Goal: Register for event/course

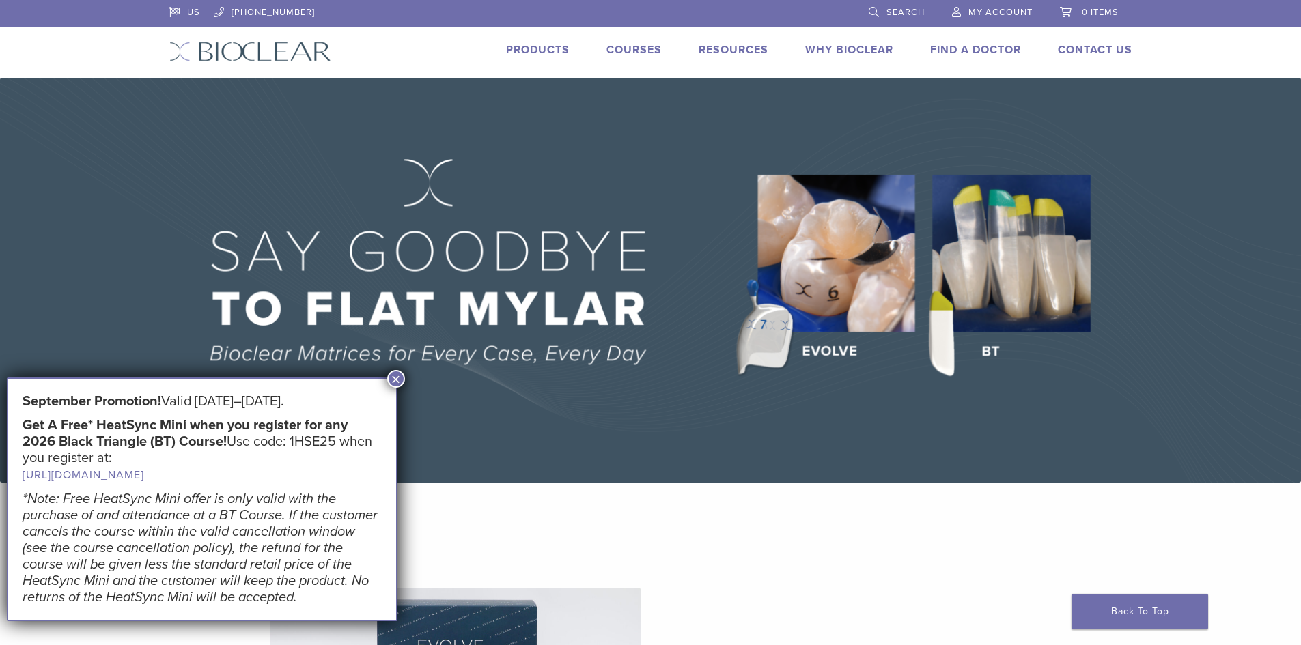
click at [391, 382] on button "×" at bounding box center [396, 379] width 18 height 18
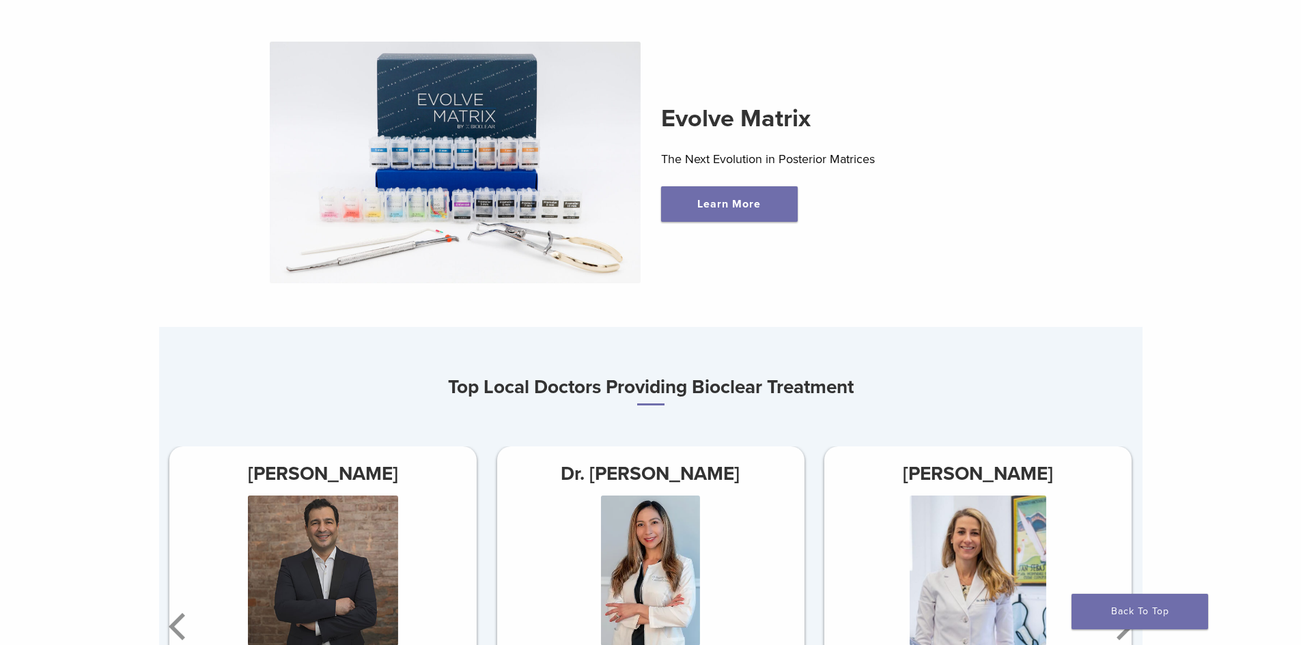
scroll to position [819, 0]
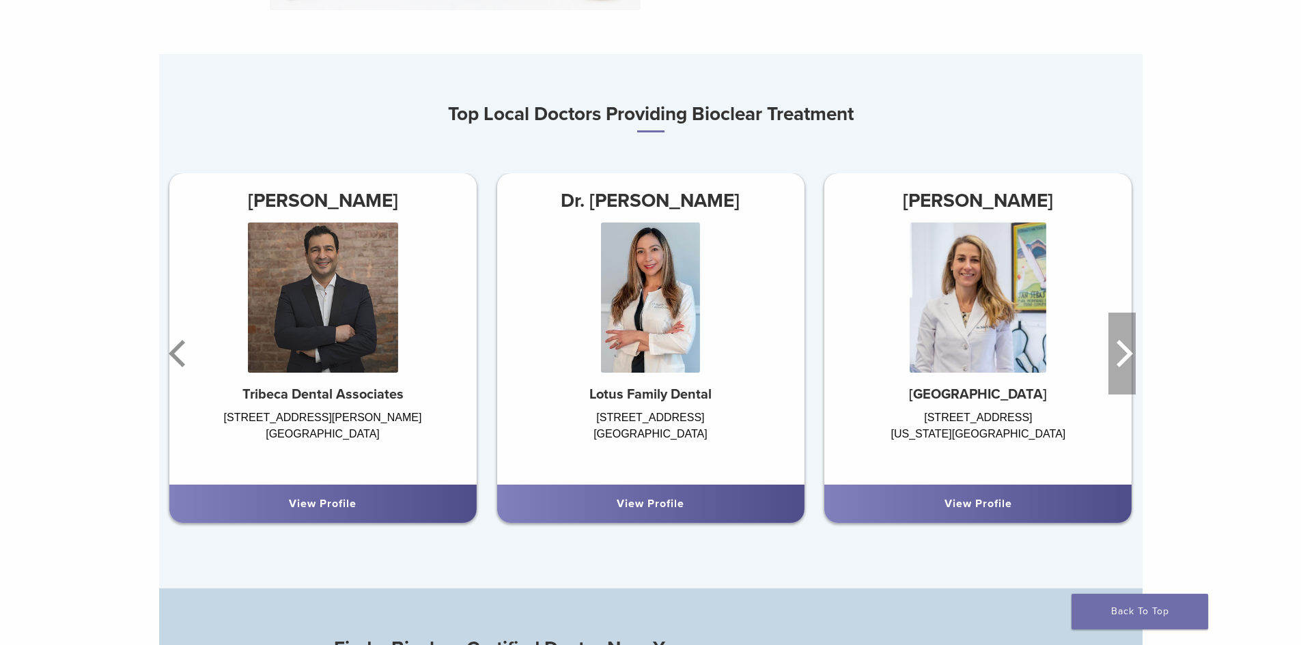
click at [1128, 361] on icon "Next" at bounding box center [1124, 353] width 16 height 27
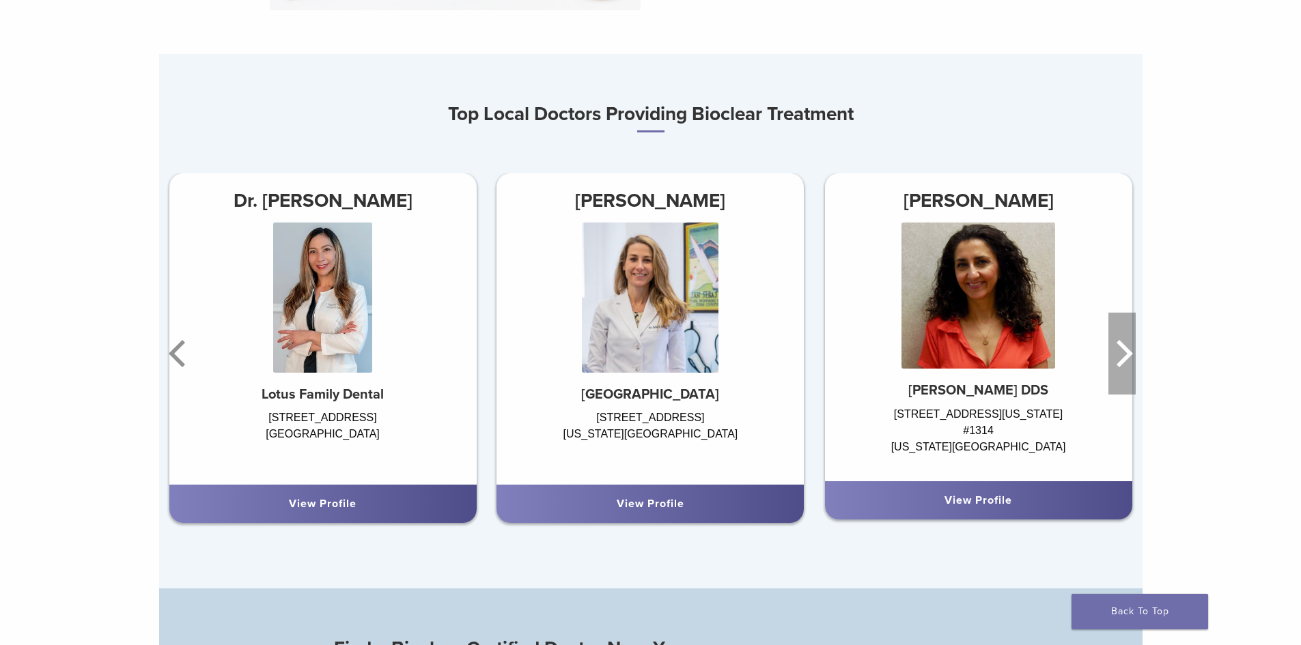
click at [1128, 361] on icon "Next" at bounding box center [1124, 353] width 16 height 27
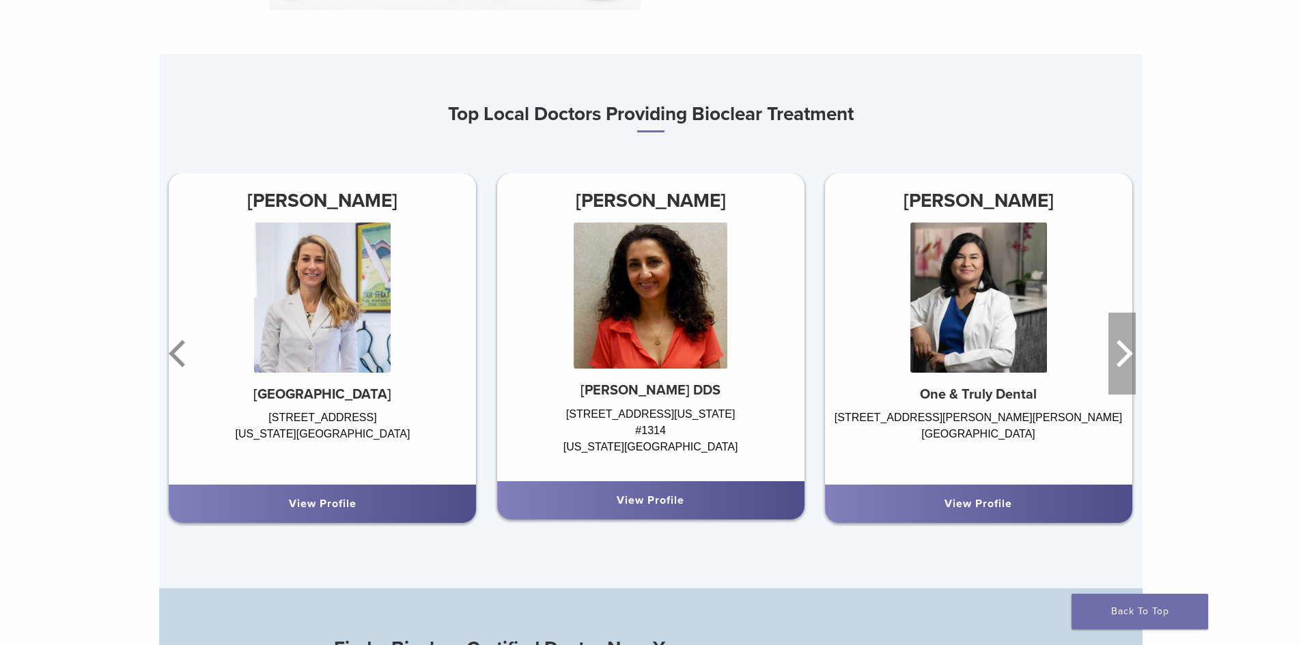
click at [1128, 361] on icon "Next" at bounding box center [1124, 353] width 16 height 27
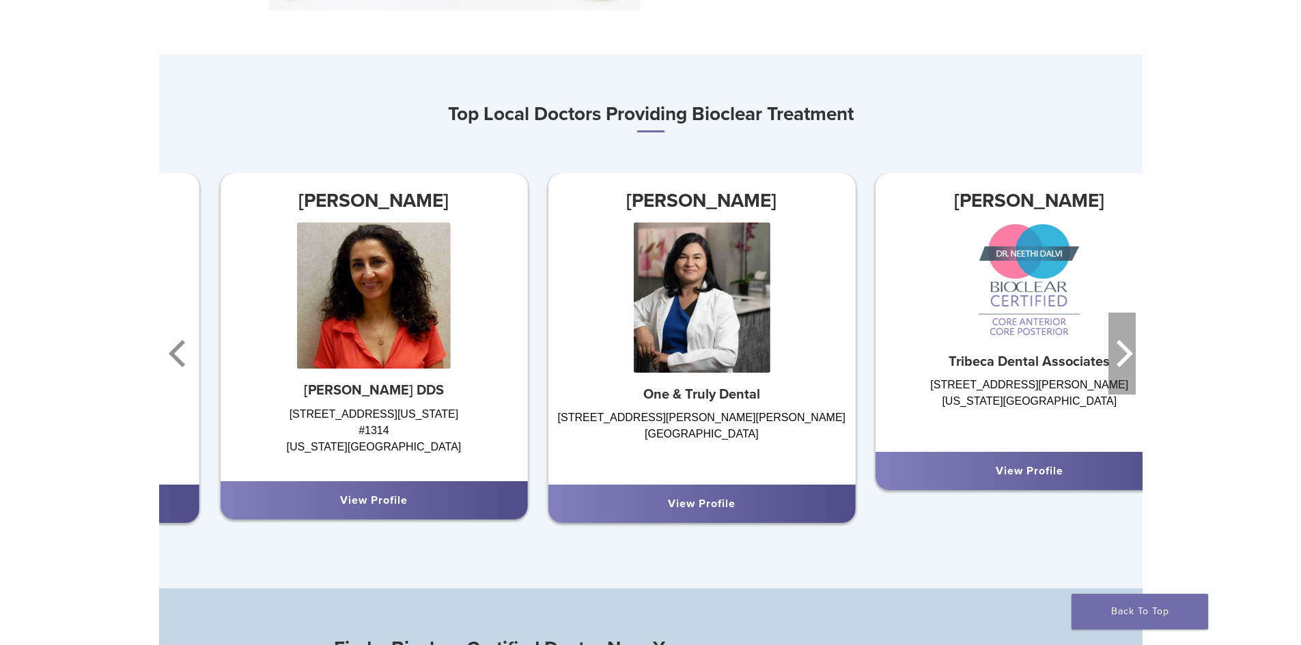
click at [1128, 361] on icon "Next" at bounding box center [1124, 353] width 16 height 27
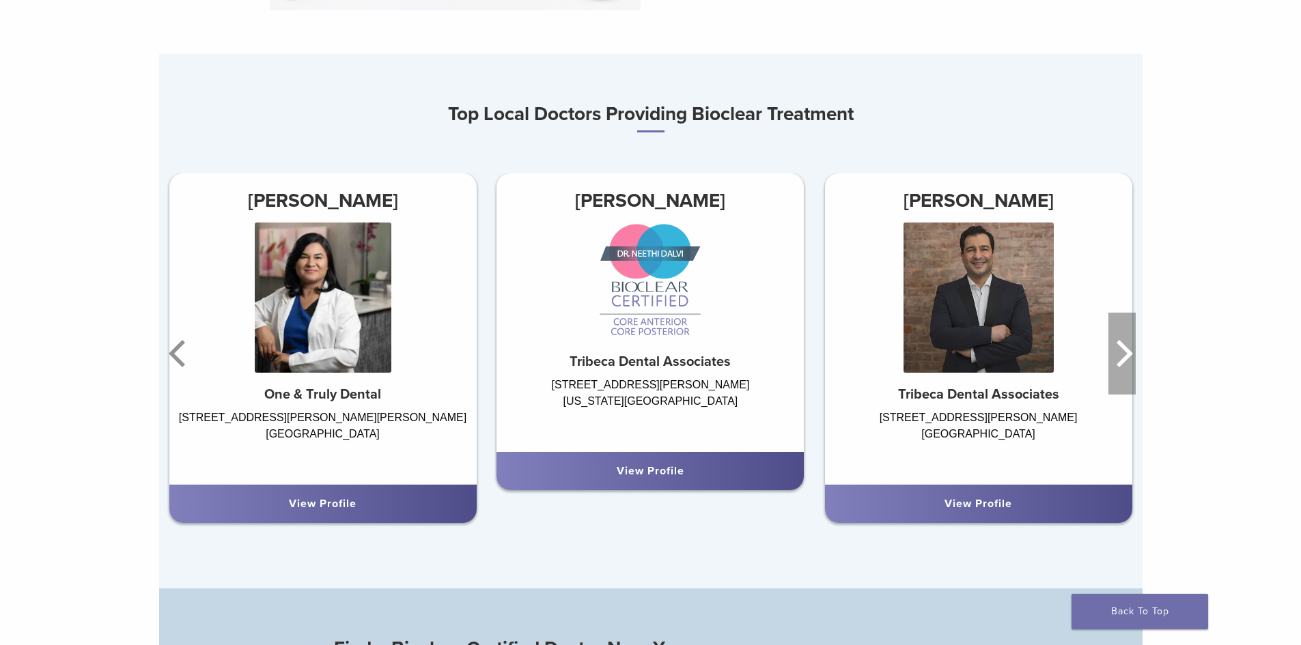
click at [1128, 361] on icon "Next" at bounding box center [1124, 353] width 16 height 27
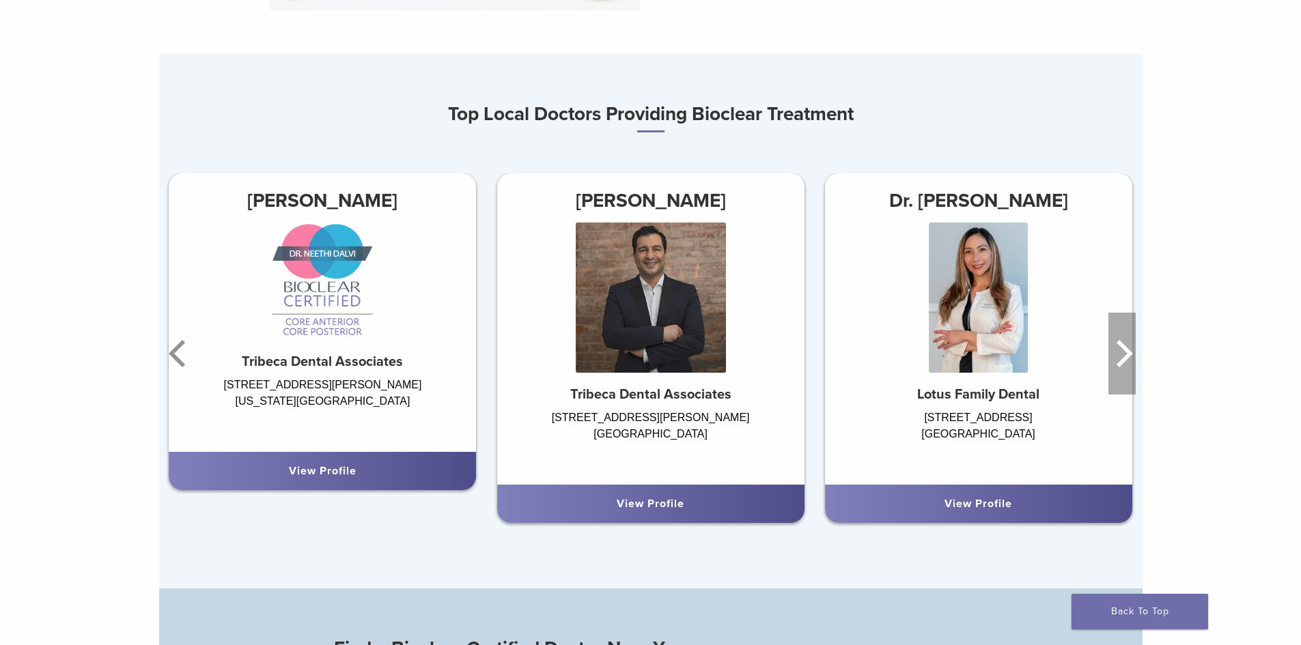
click at [1128, 361] on icon "Next" at bounding box center [1124, 353] width 16 height 27
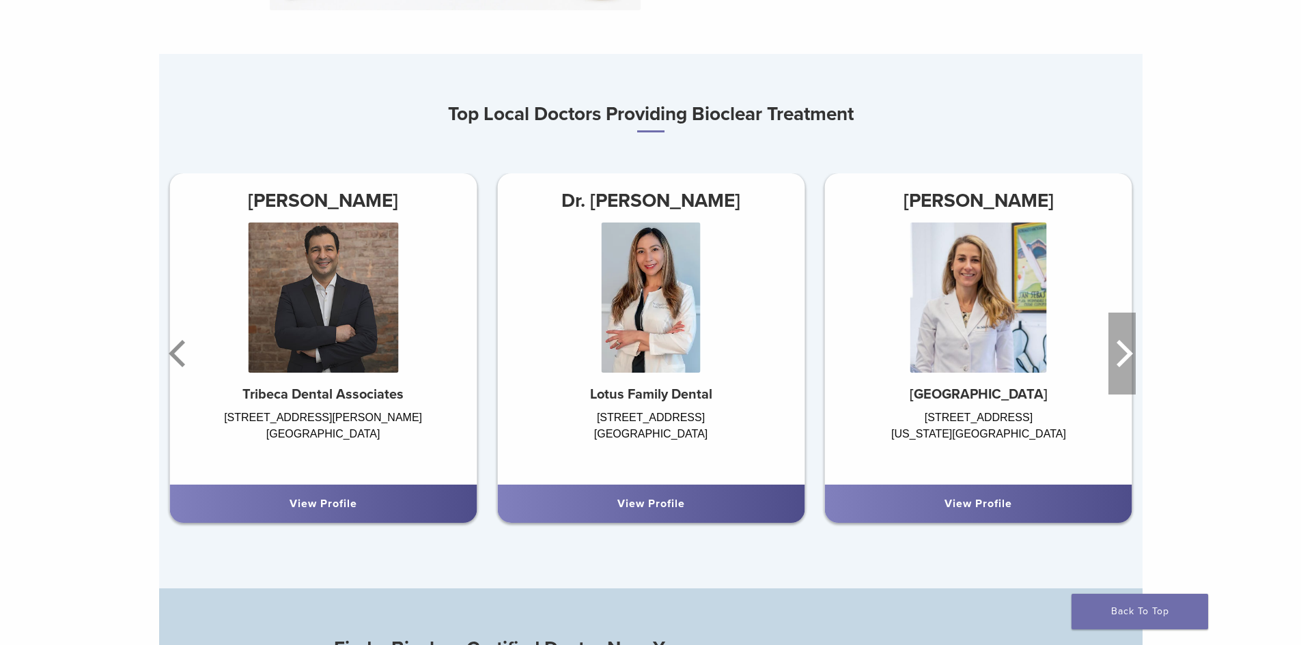
click at [1128, 361] on icon "Next" at bounding box center [1124, 353] width 16 height 27
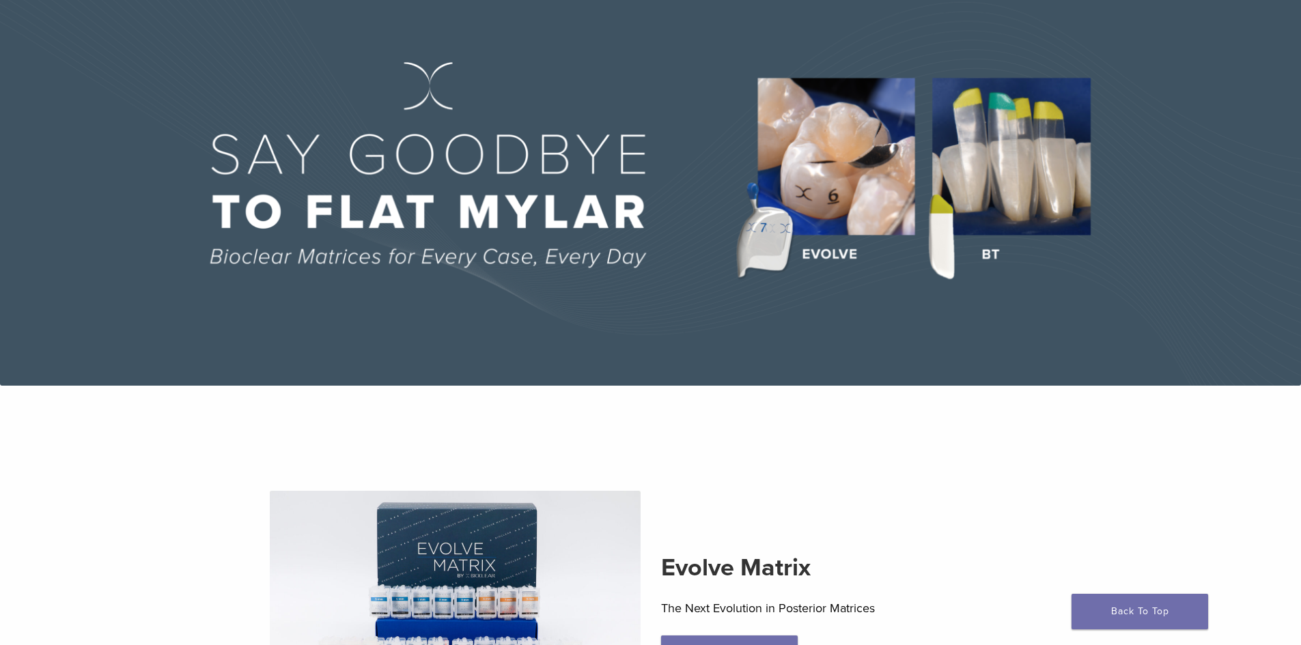
scroll to position [0, 0]
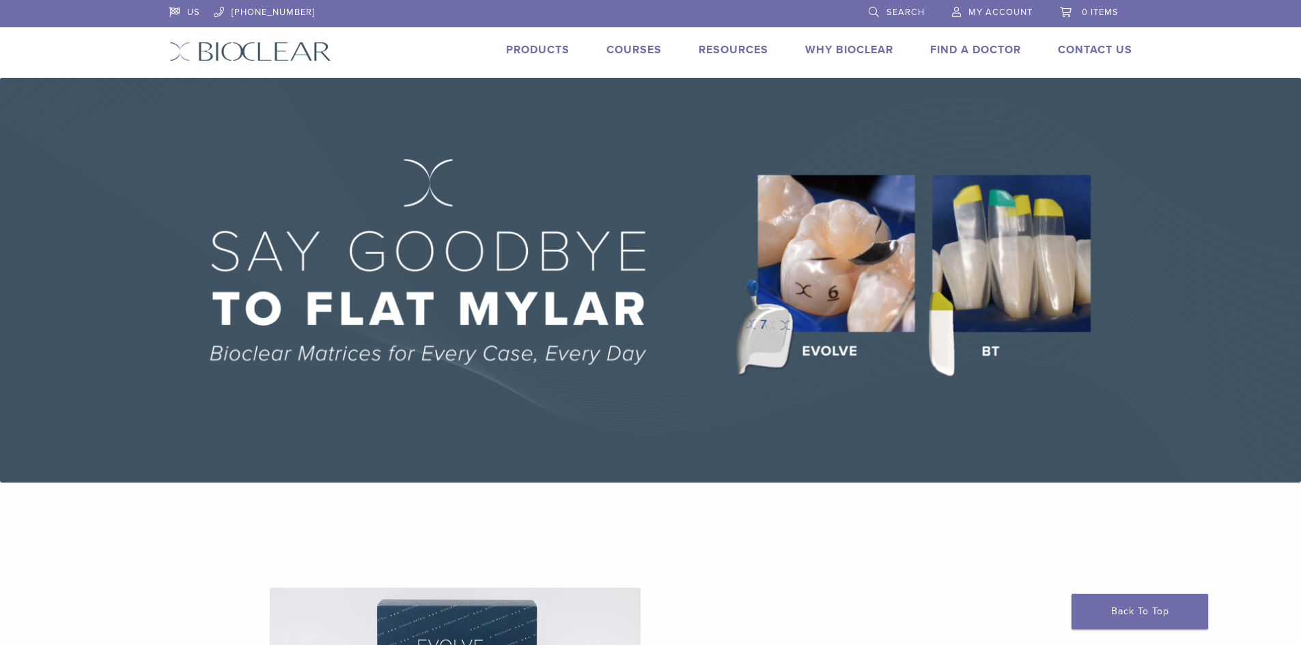
click at [535, 46] on link "Products" at bounding box center [538, 50] width 64 height 14
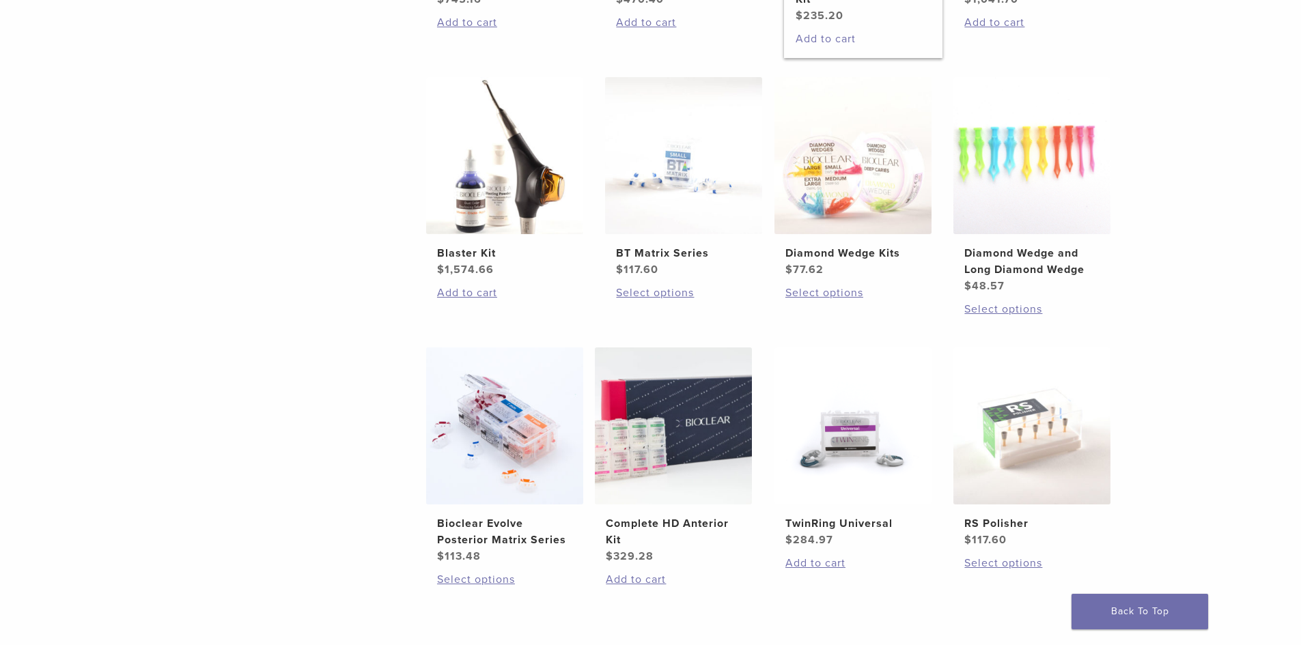
scroll to position [819, 0]
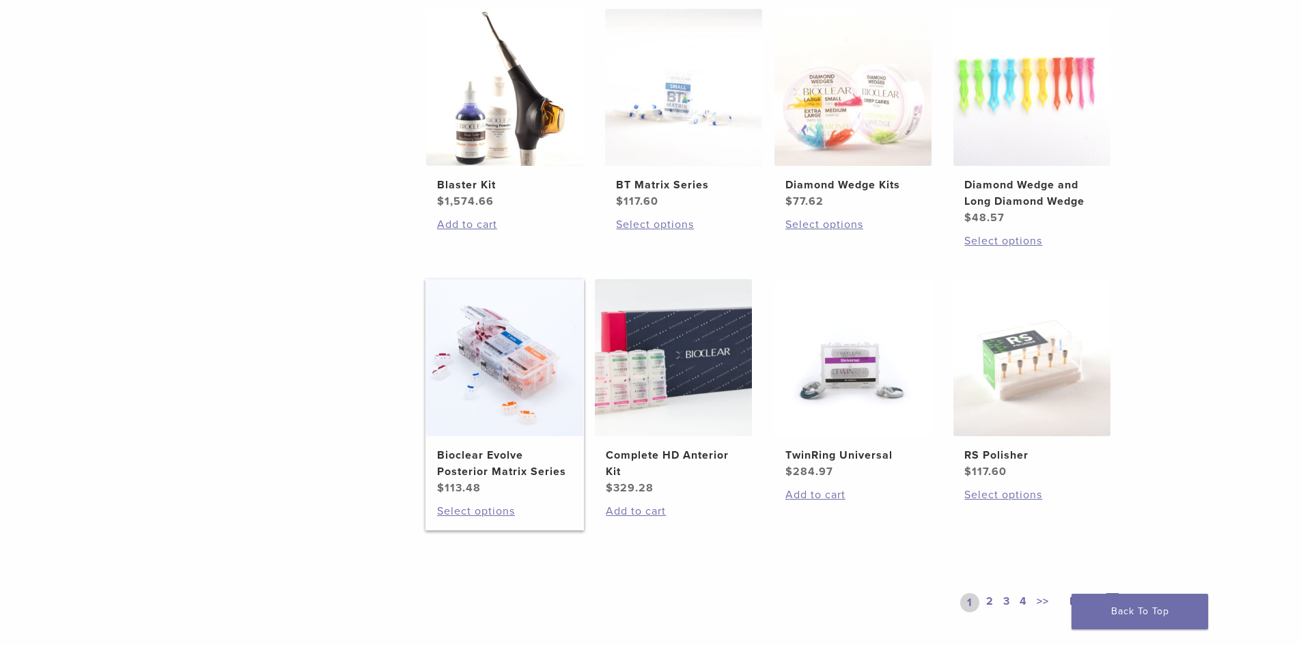
click at [524, 393] on img at bounding box center [504, 357] width 157 height 157
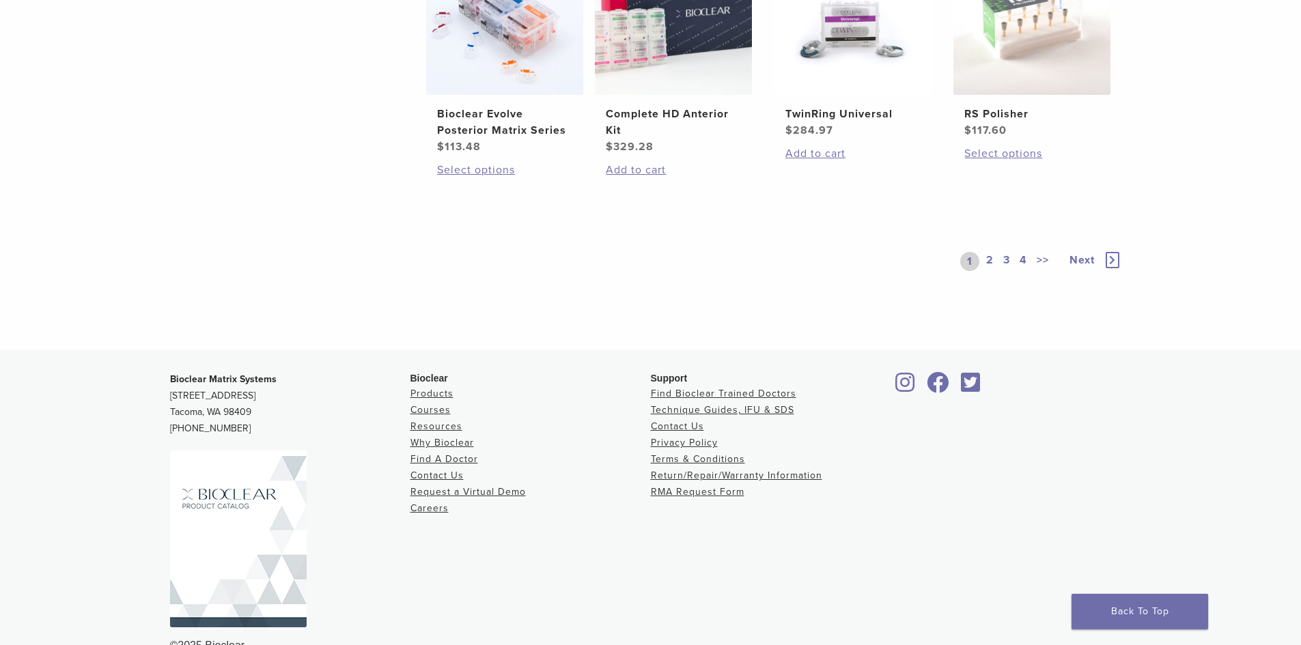
scroll to position [956, 0]
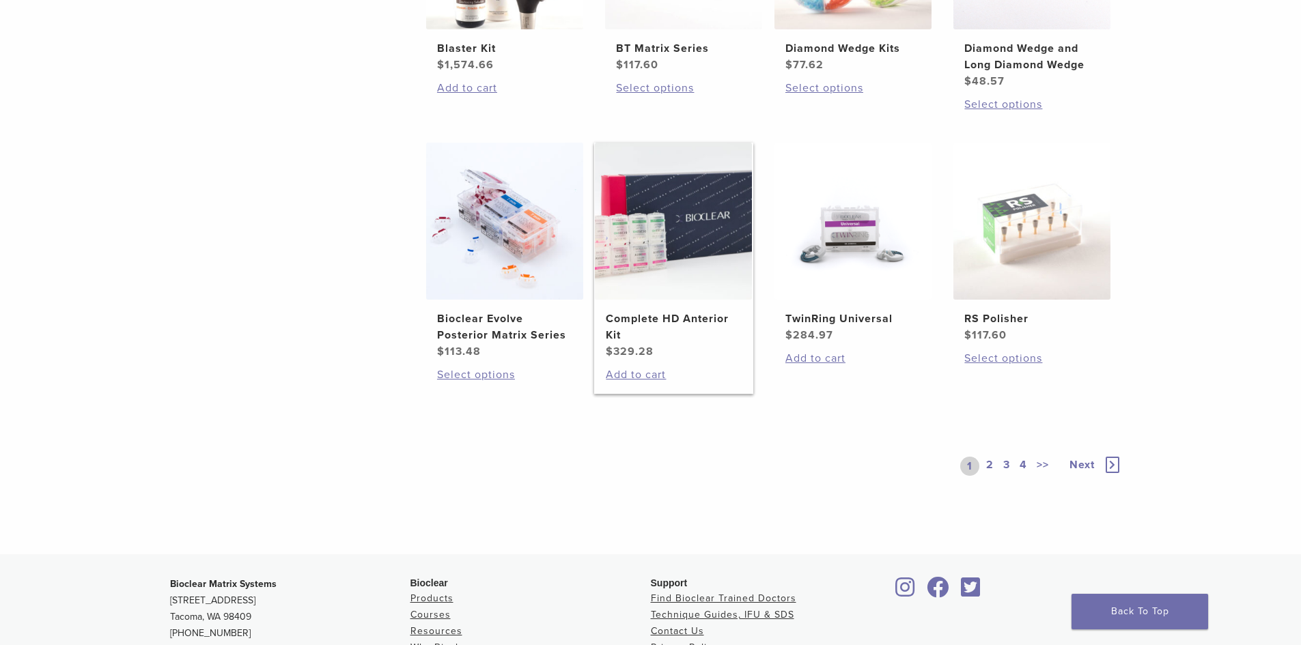
click at [693, 324] on h2 "Complete HD Anterior Kit" at bounding box center [673, 327] width 135 height 33
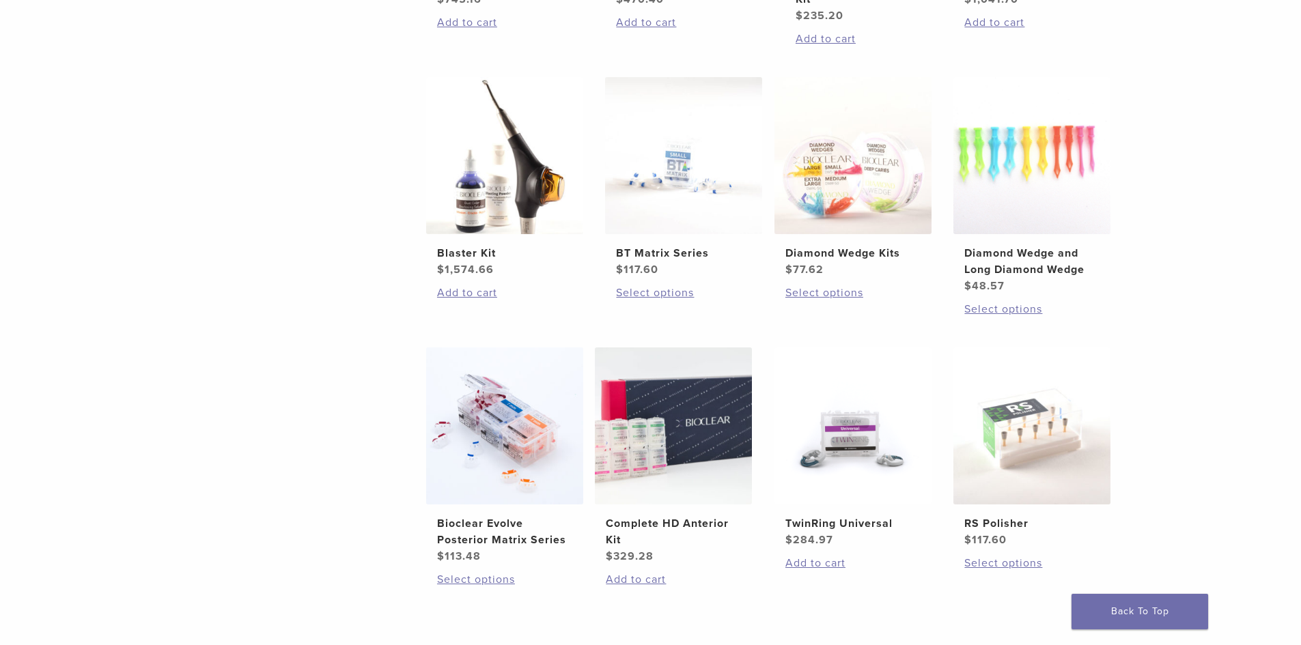
scroll to position [546, 0]
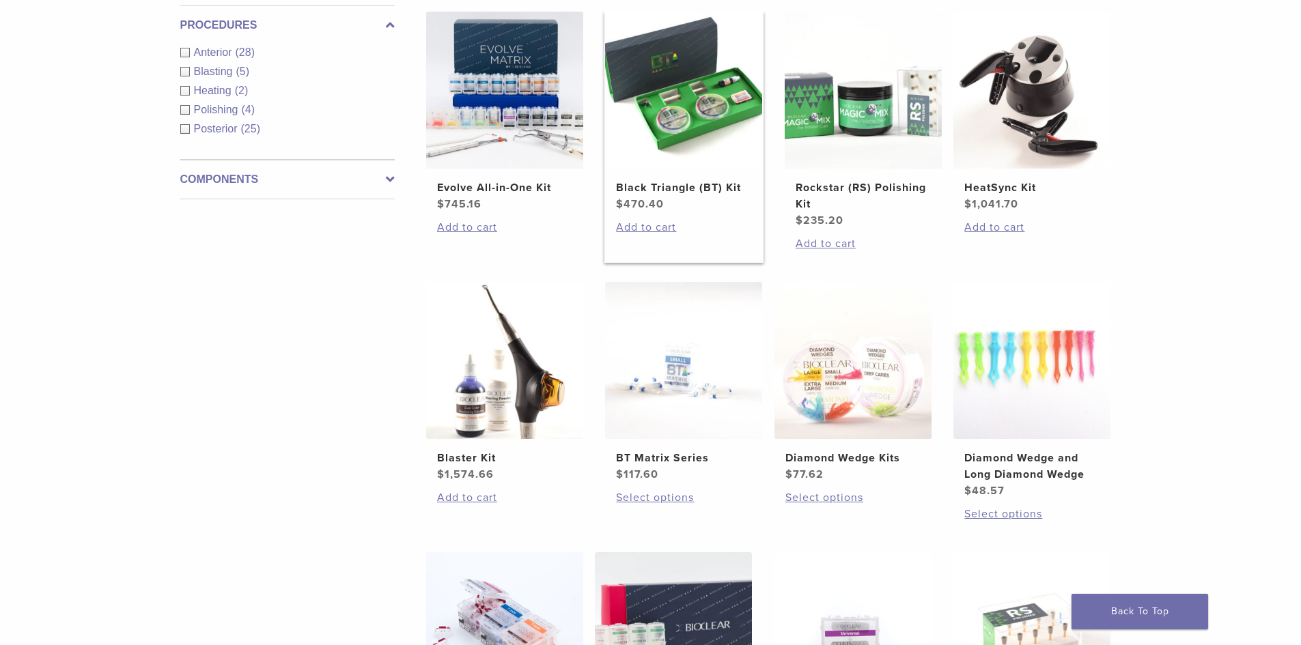
click at [668, 197] on span "$ 470.40" at bounding box center [683, 204] width 135 height 16
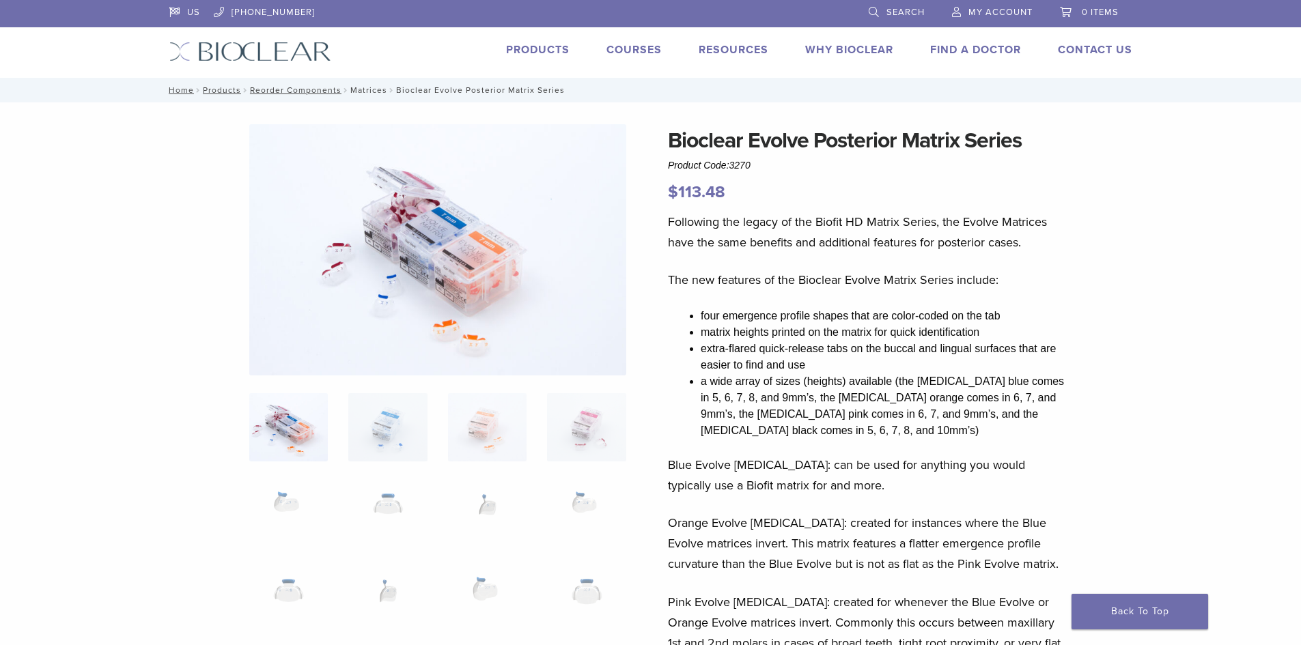
click at [365, 93] on link "Matrices" at bounding box center [368, 90] width 37 height 10
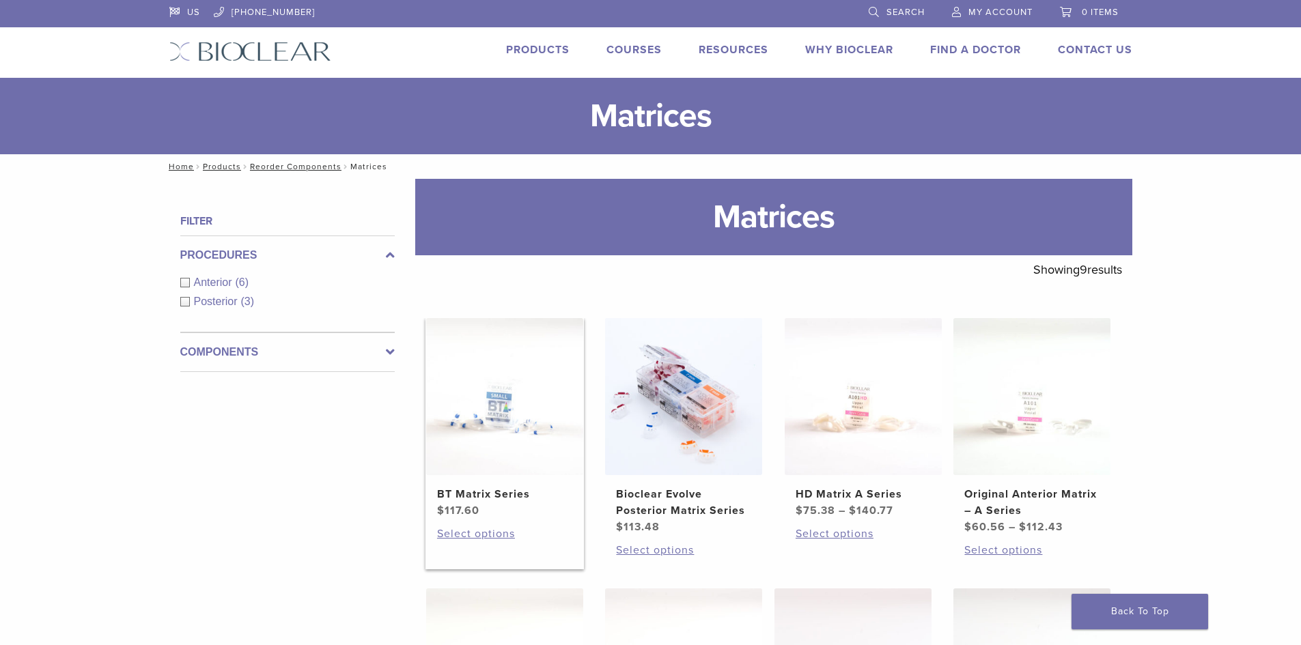
scroll to position [137, 0]
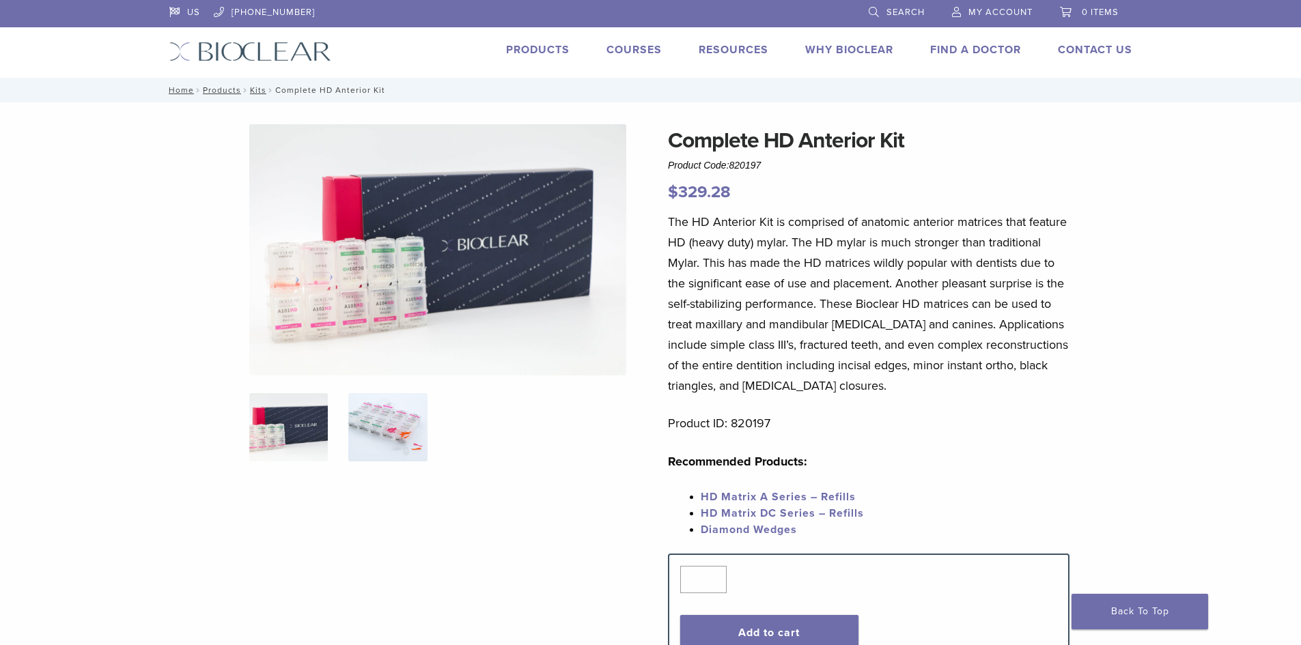
click at [402, 425] on img at bounding box center [387, 427] width 79 height 68
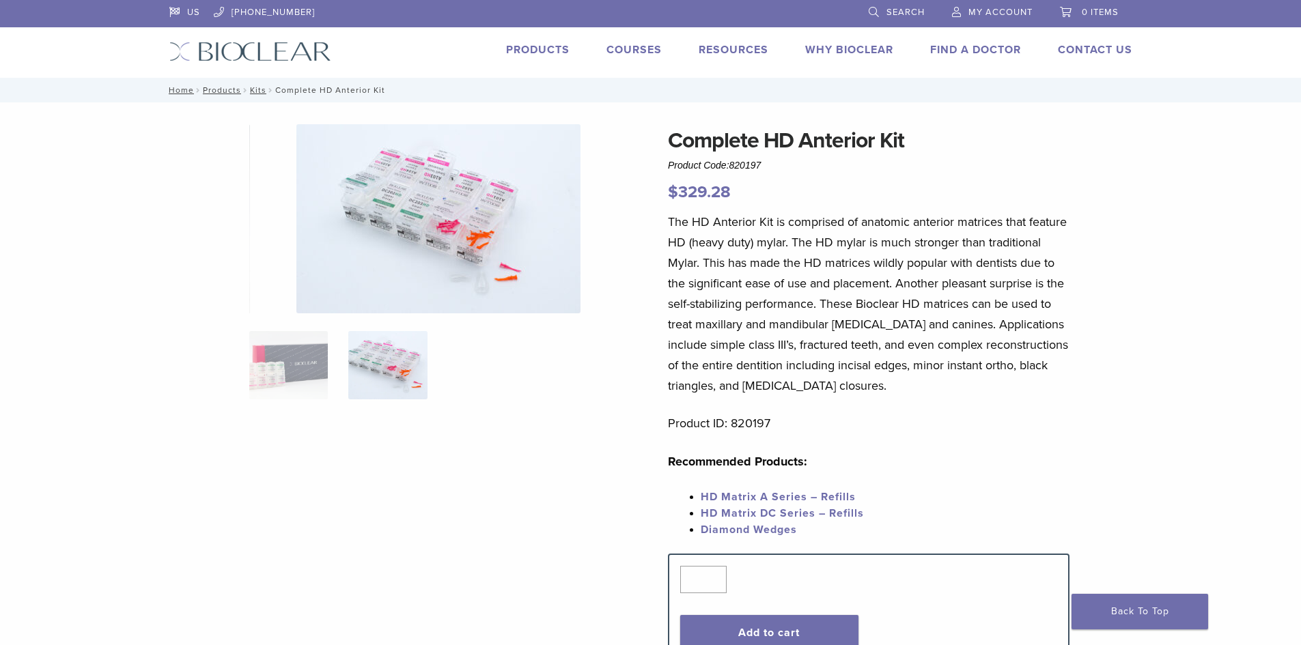
click at [454, 247] on img at bounding box center [438, 218] width 284 height 189
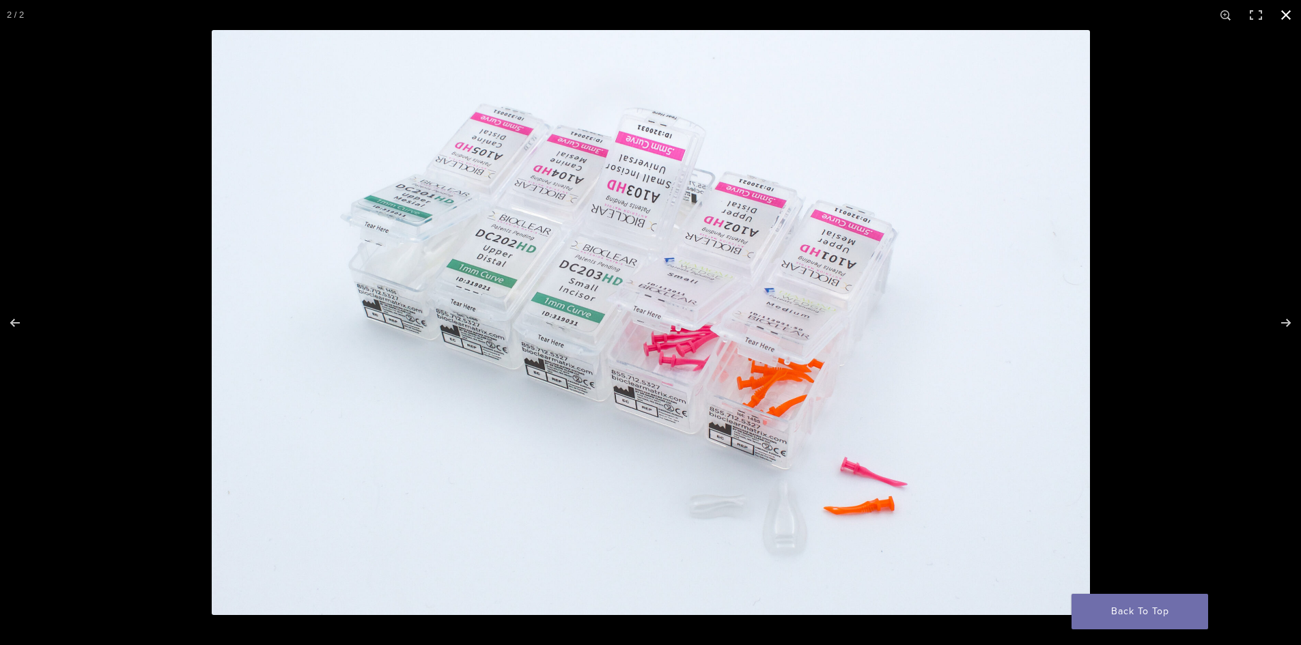
click at [1288, 18] on button "Close (Esc)" at bounding box center [1286, 15] width 30 height 30
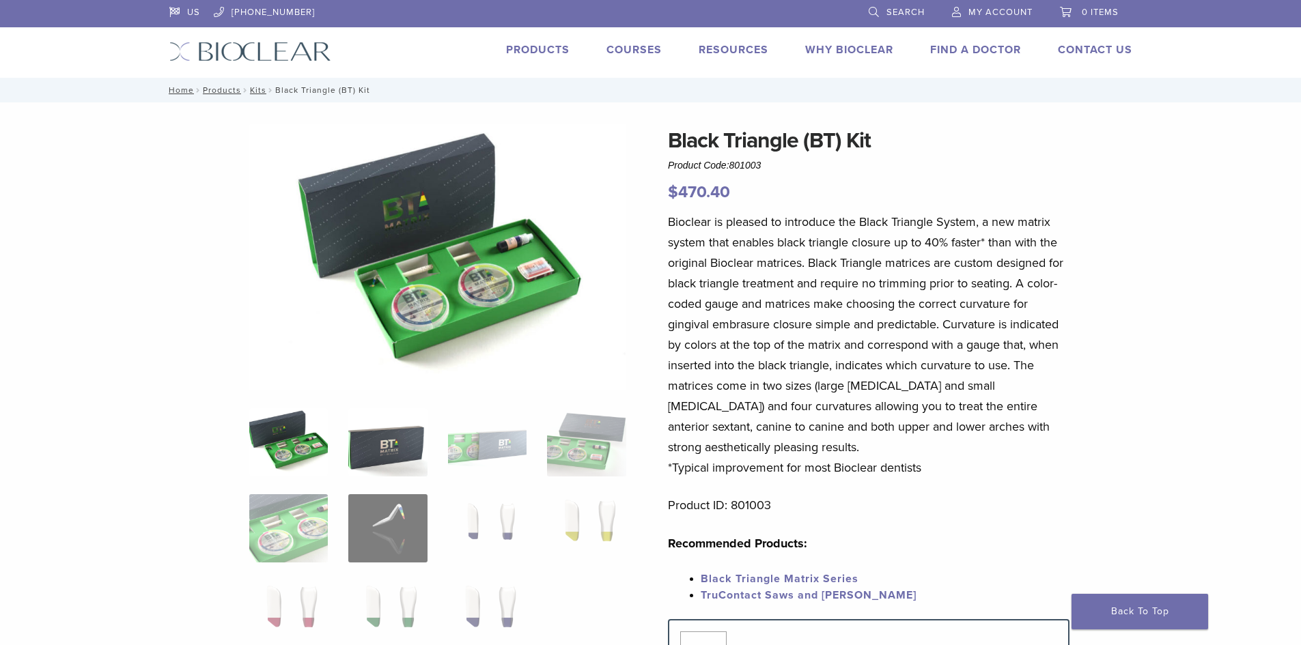
click at [385, 431] on img at bounding box center [387, 442] width 79 height 68
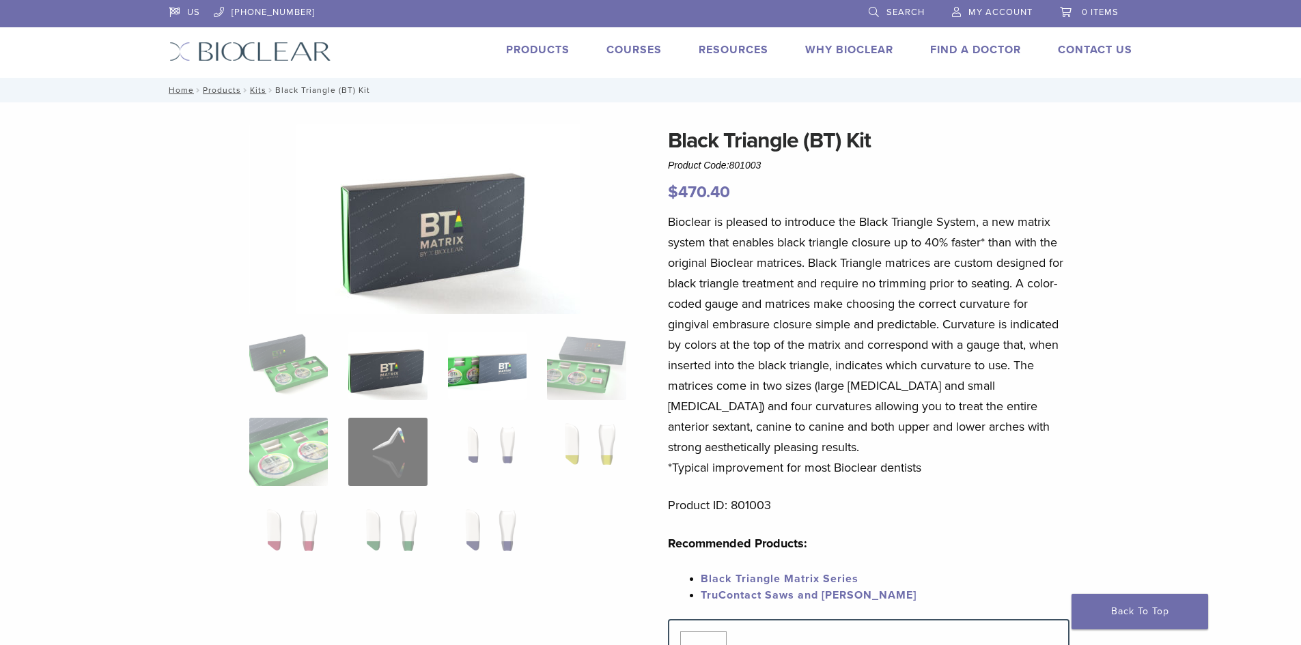
click at [499, 378] on img at bounding box center [487, 366] width 79 height 68
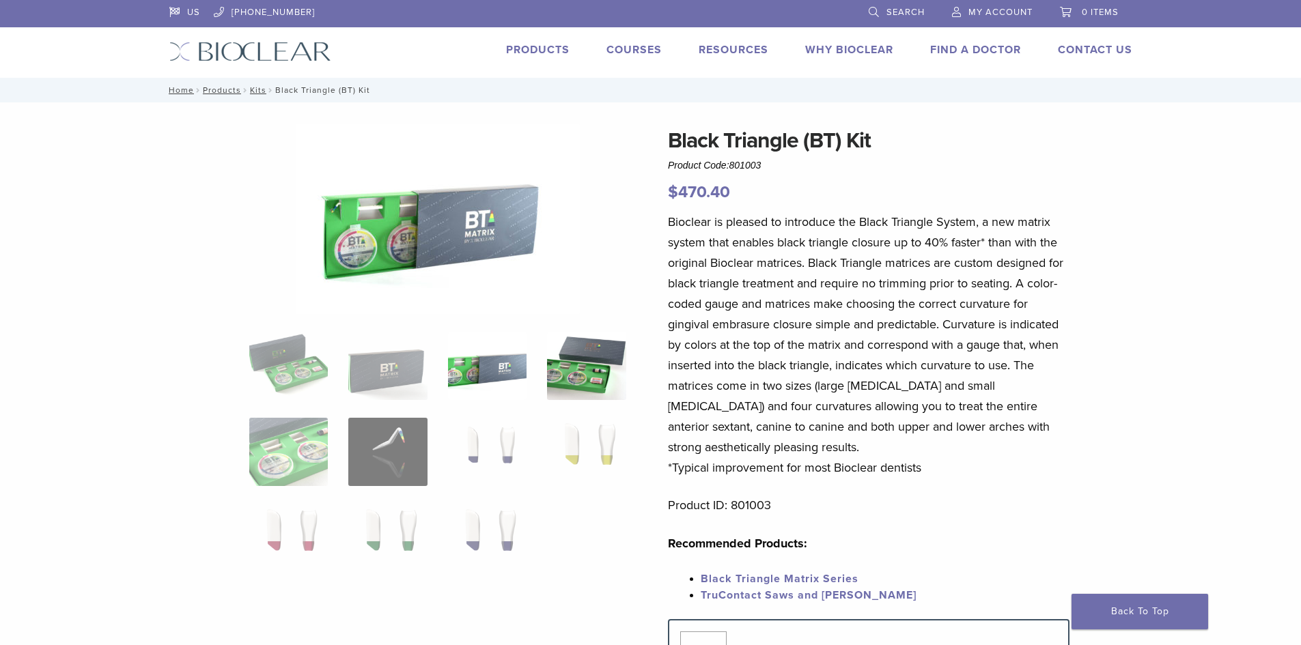
click at [568, 364] on img at bounding box center [586, 366] width 79 height 68
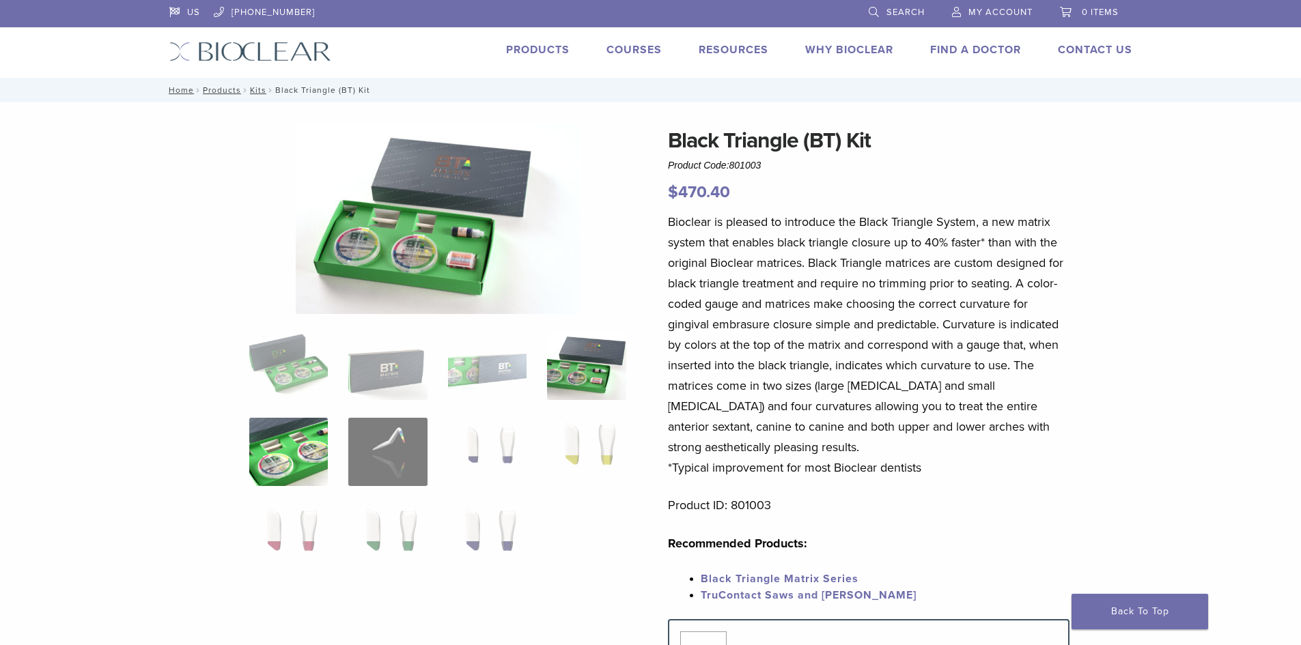
click at [304, 455] on img at bounding box center [288, 452] width 79 height 68
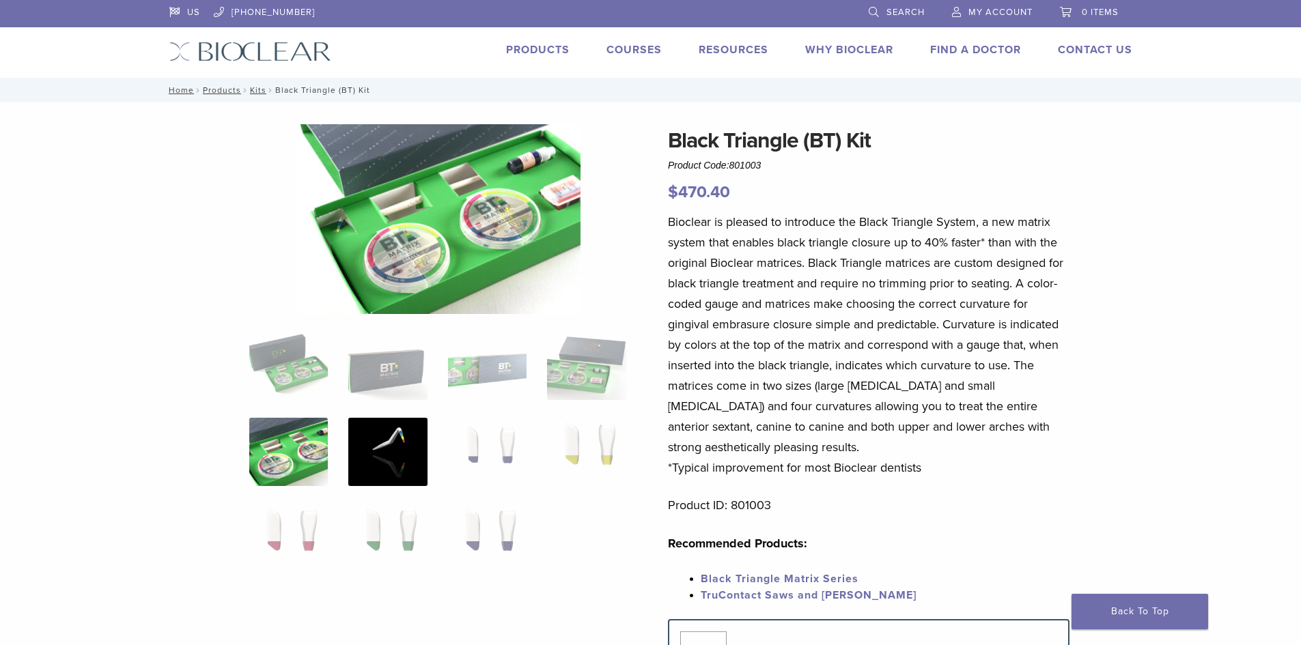
click at [375, 463] on img at bounding box center [387, 452] width 79 height 68
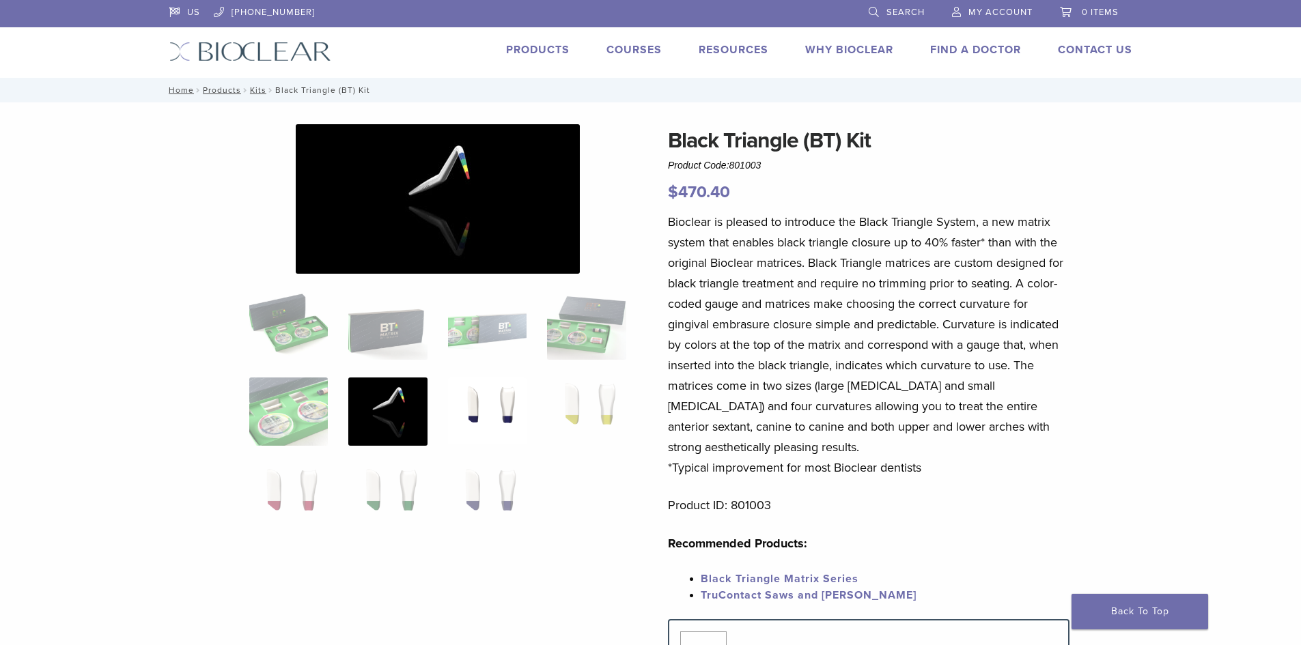
click at [488, 427] on img at bounding box center [487, 412] width 79 height 68
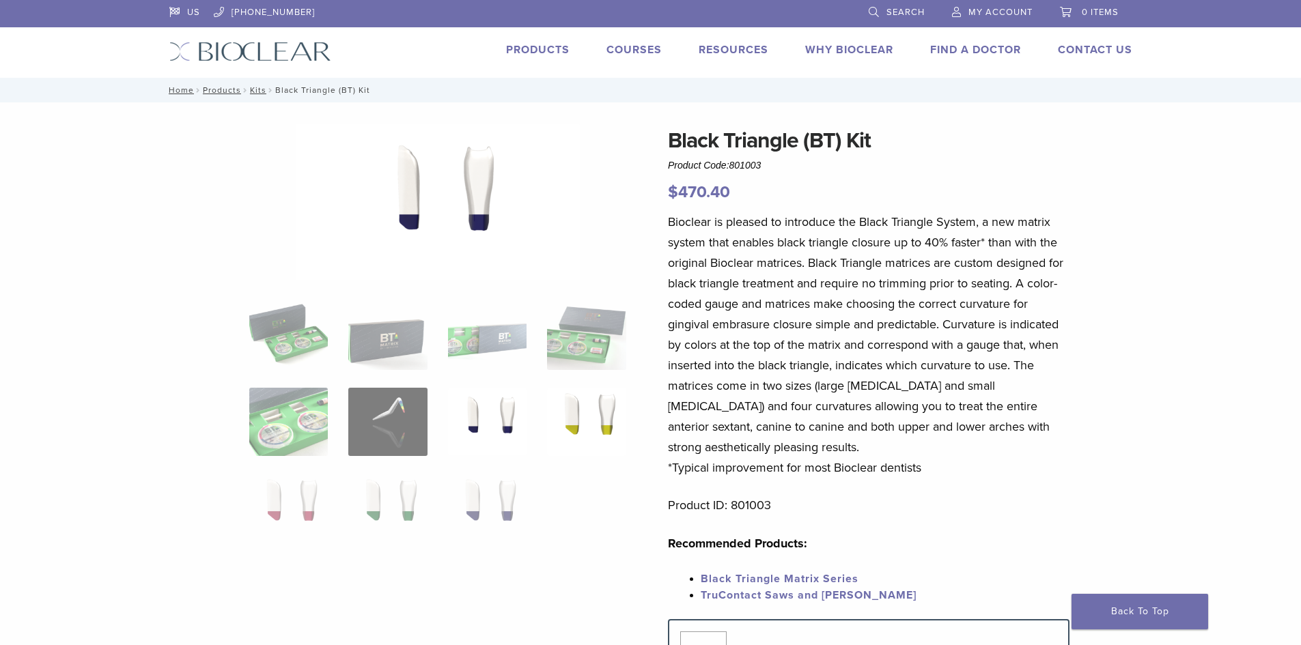
click at [570, 414] on img at bounding box center [586, 422] width 79 height 68
click at [406, 425] on img at bounding box center [387, 422] width 79 height 68
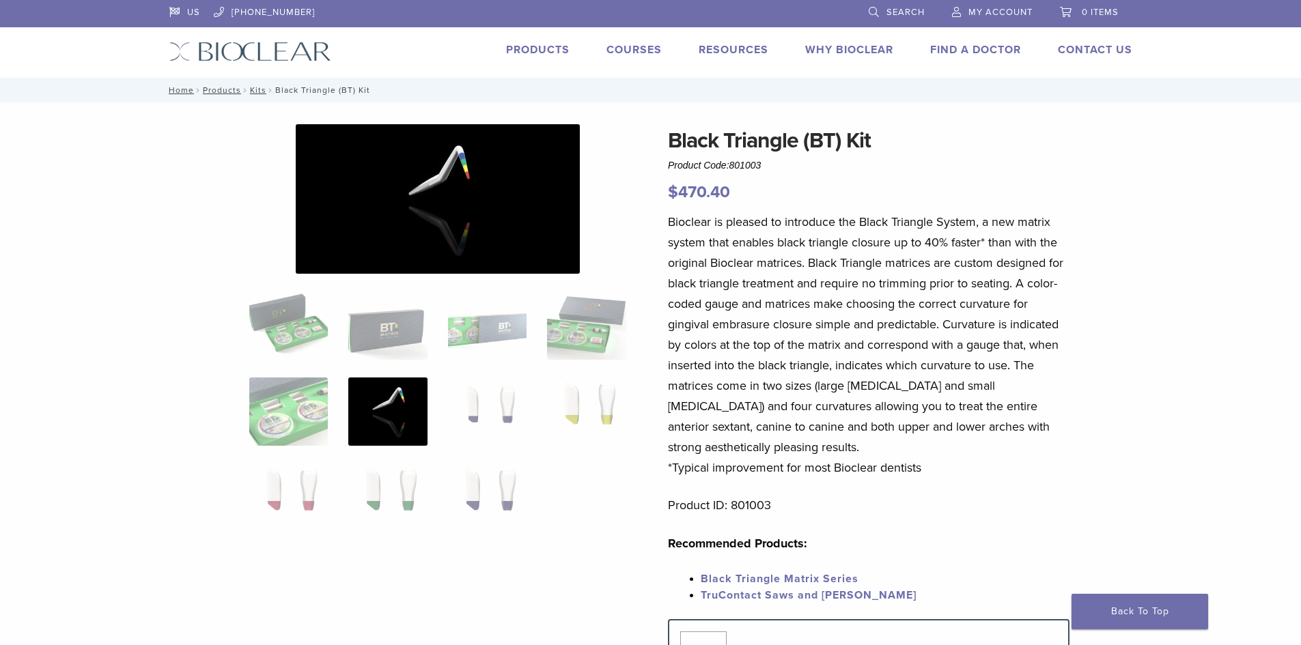
click at [633, 48] on link "Courses" at bounding box center [633, 50] width 55 height 14
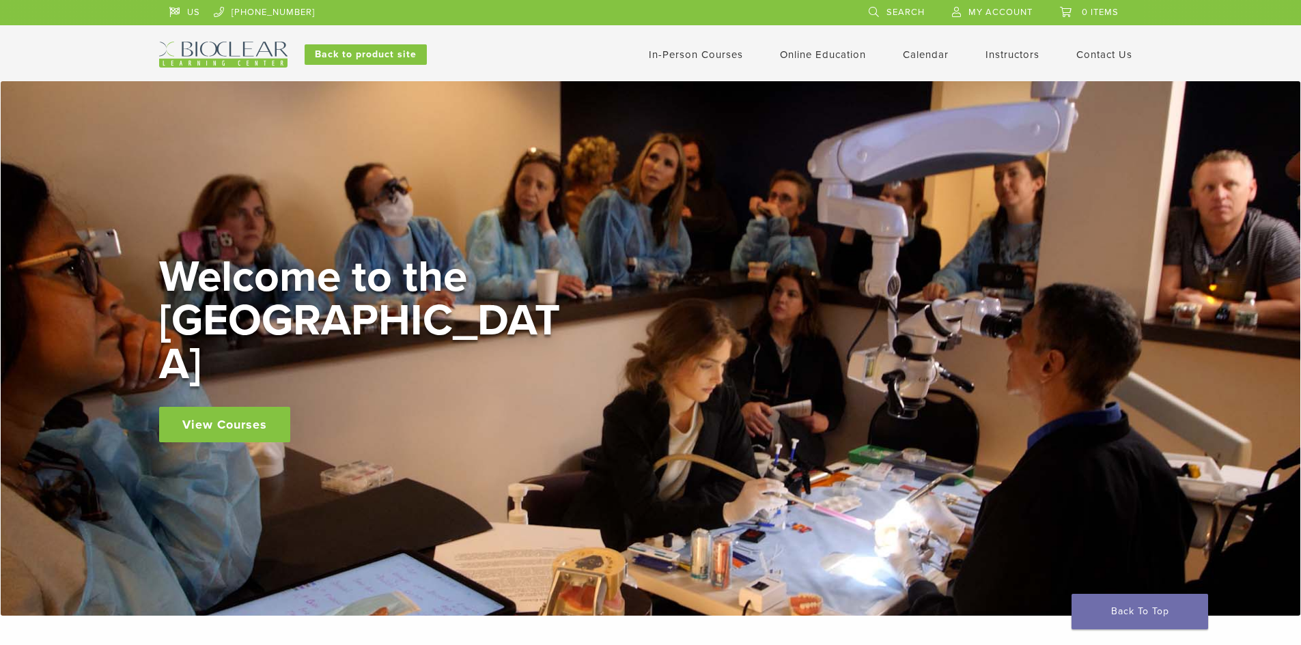
scroll to position [68, 0]
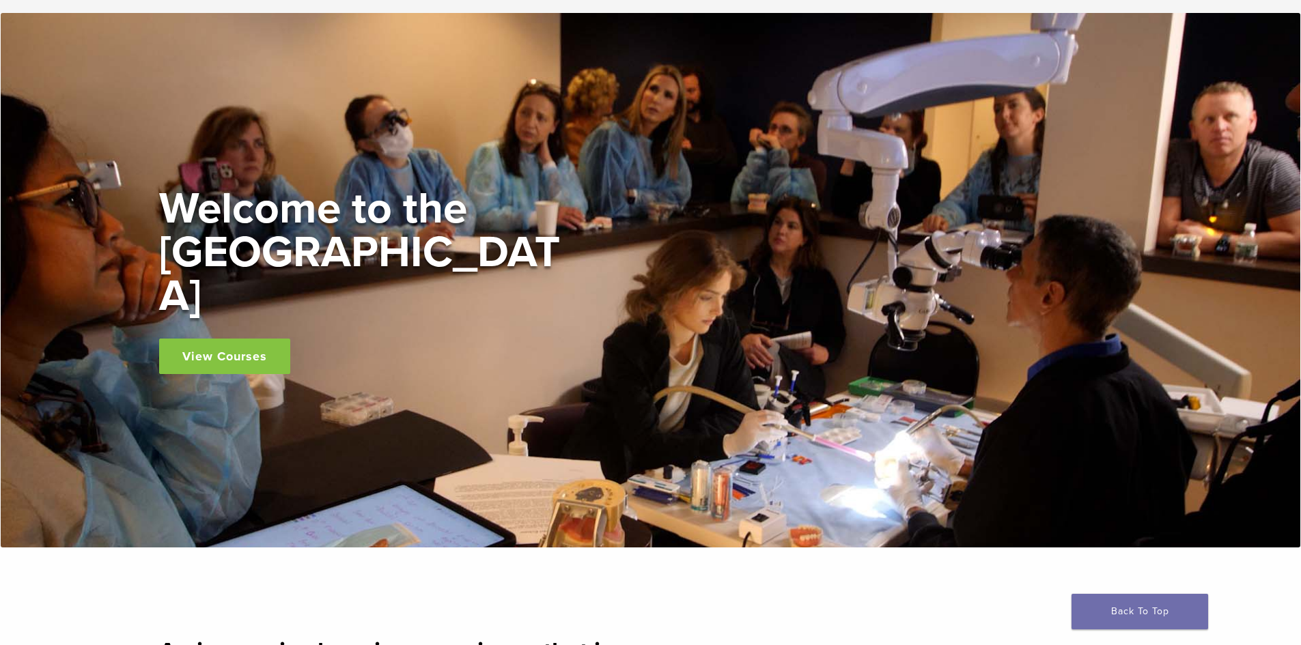
click at [208, 346] on link "View Courses" at bounding box center [224, 357] width 131 height 36
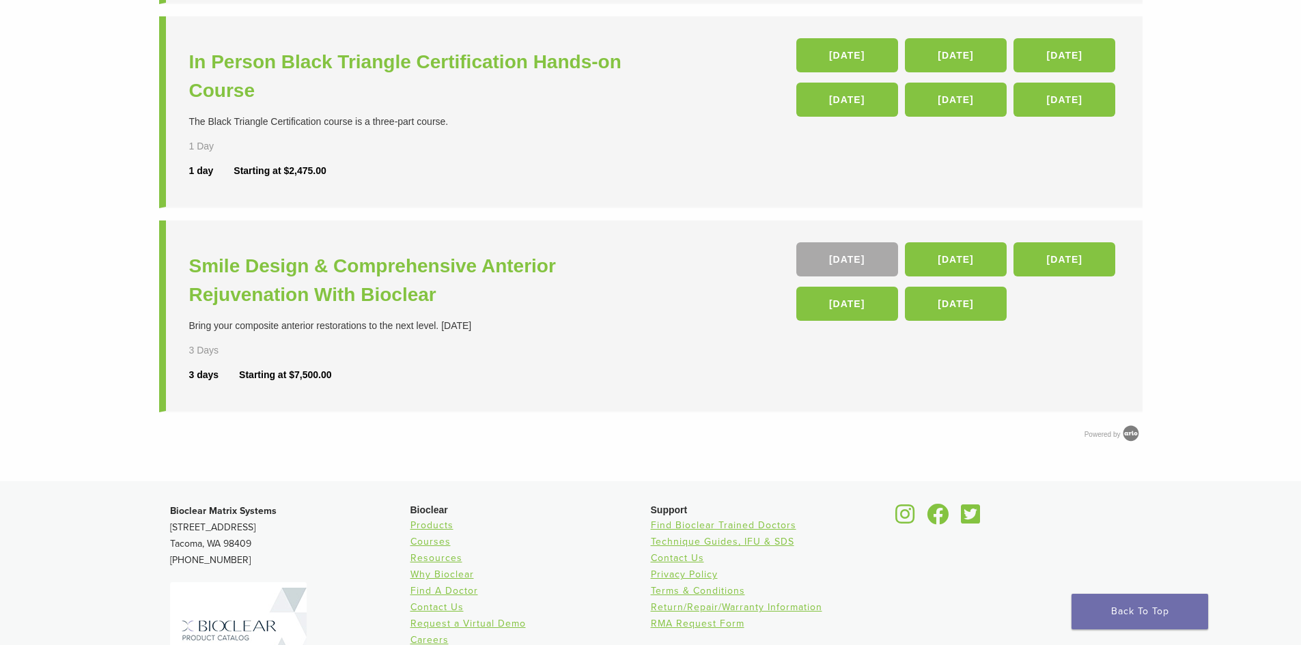
scroll to position [341, 0]
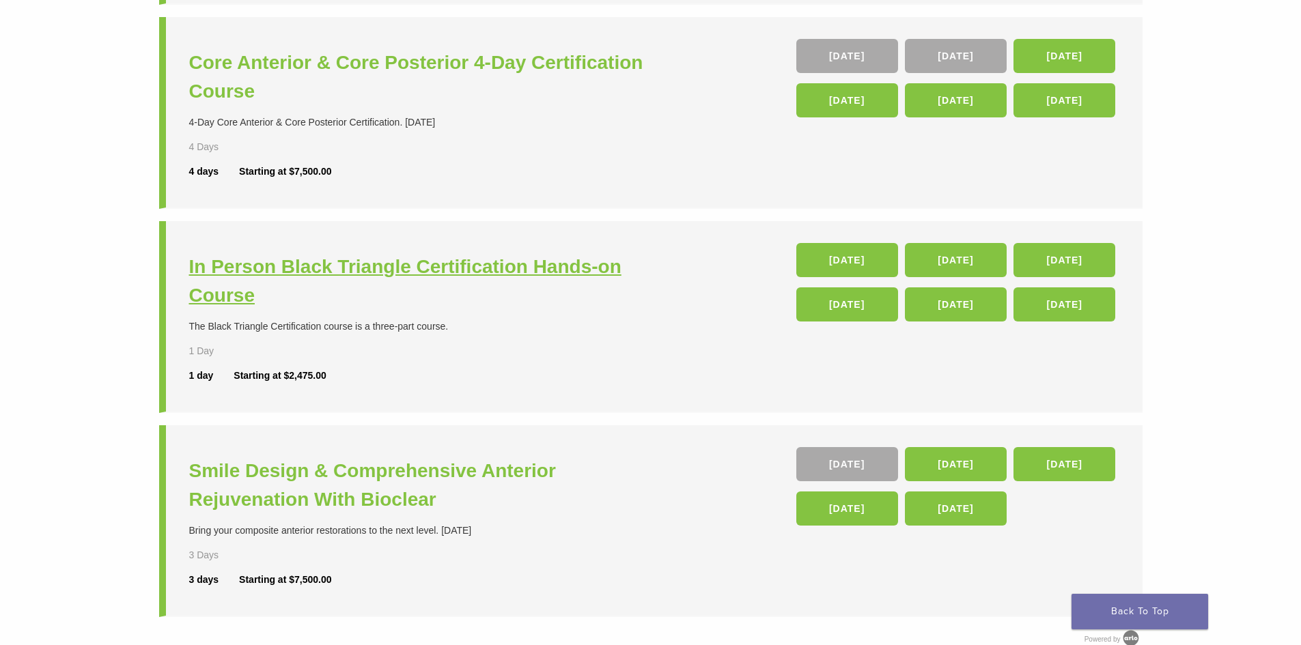
click at [334, 272] on h3 "In Person Black Triangle Certification Hands-on Course" at bounding box center [421, 281] width 465 height 57
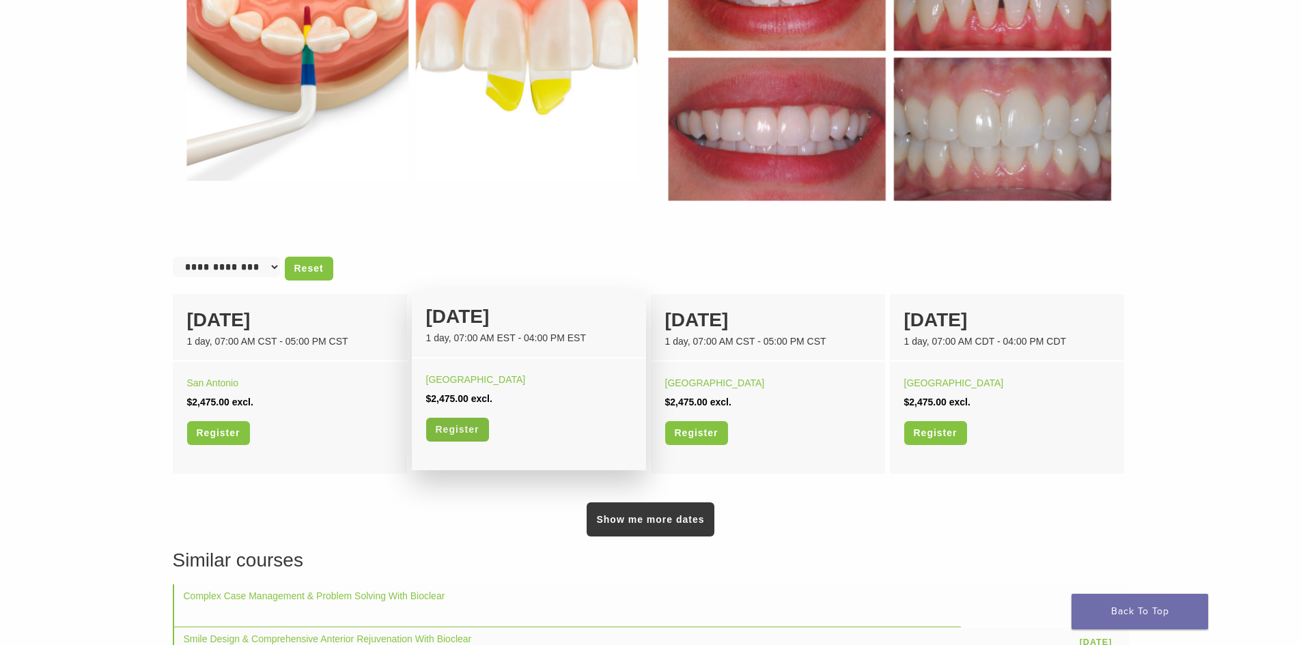
scroll to position [751, 0]
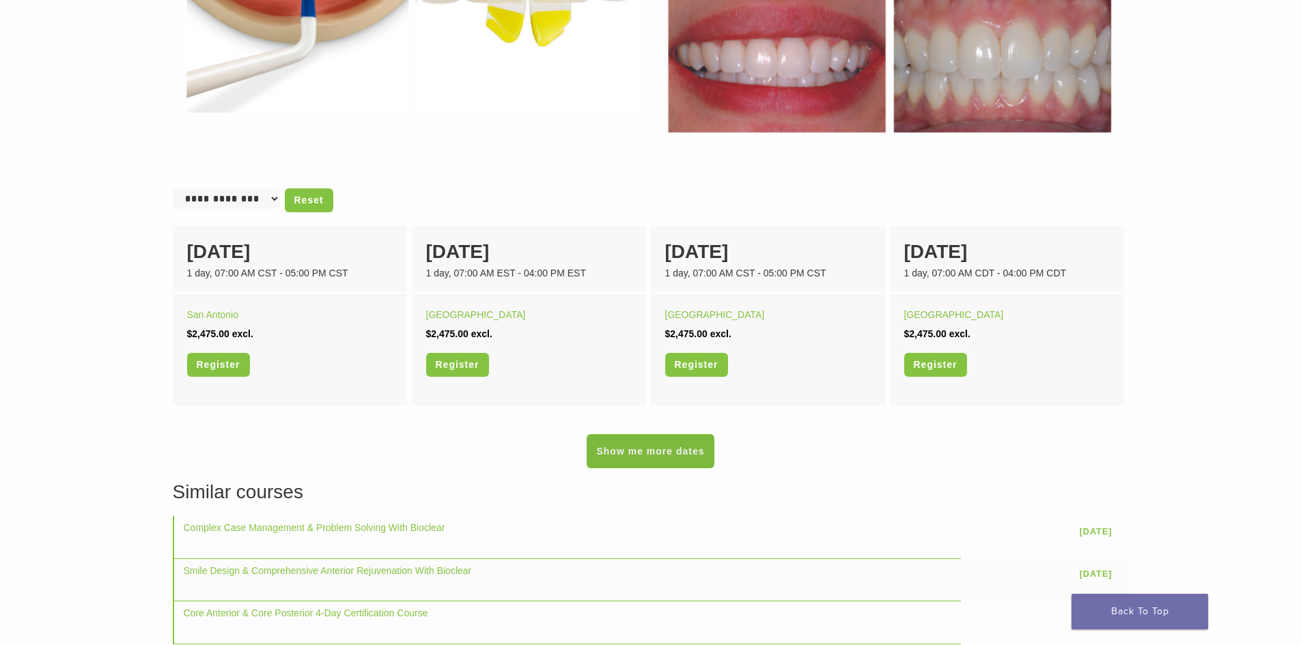
click at [649, 453] on link "Show me more dates" at bounding box center [650, 451] width 127 height 34
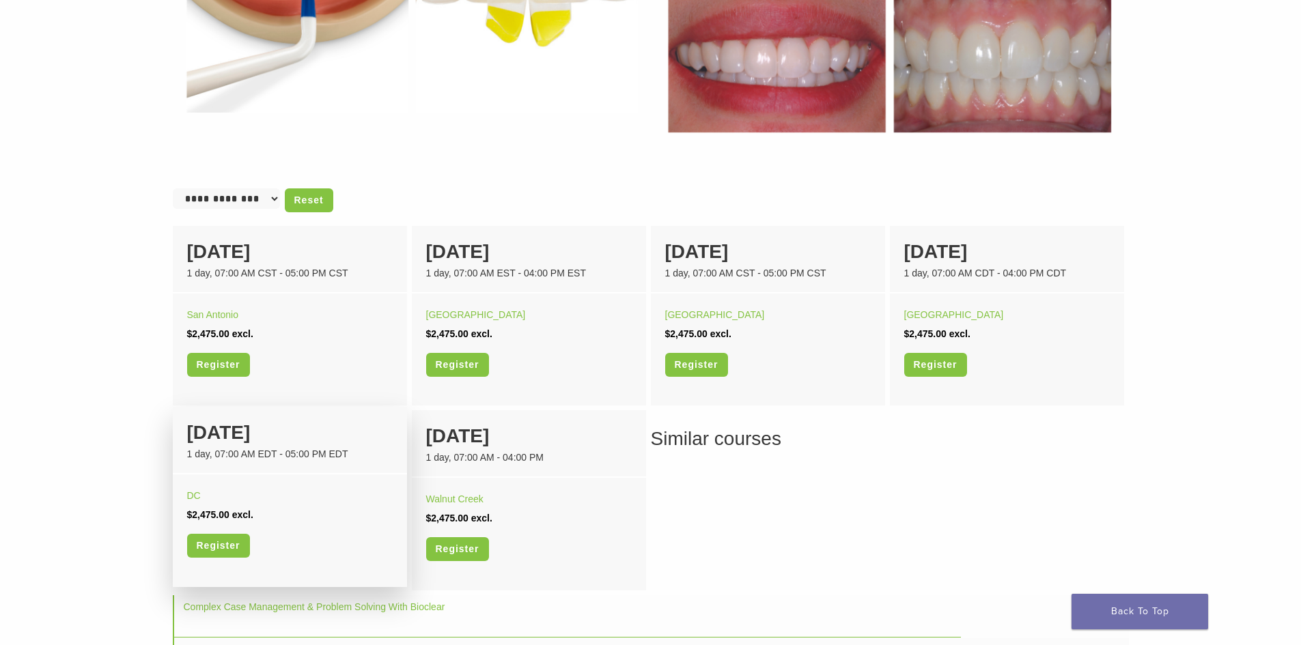
click at [244, 457] on div "1 day, 07:00 AM EDT - 05:00 PM EDT" at bounding box center [290, 454] width 206 height 14
click at [225, 512] on span "$2,475.00" at bounding box center [208, 514] width 42 height 11
click at [205, 552] on link "Register" at bounding box center [218, 546] width 63 height 24
